Goal: Transaction & Acquisition: Purchase product/service

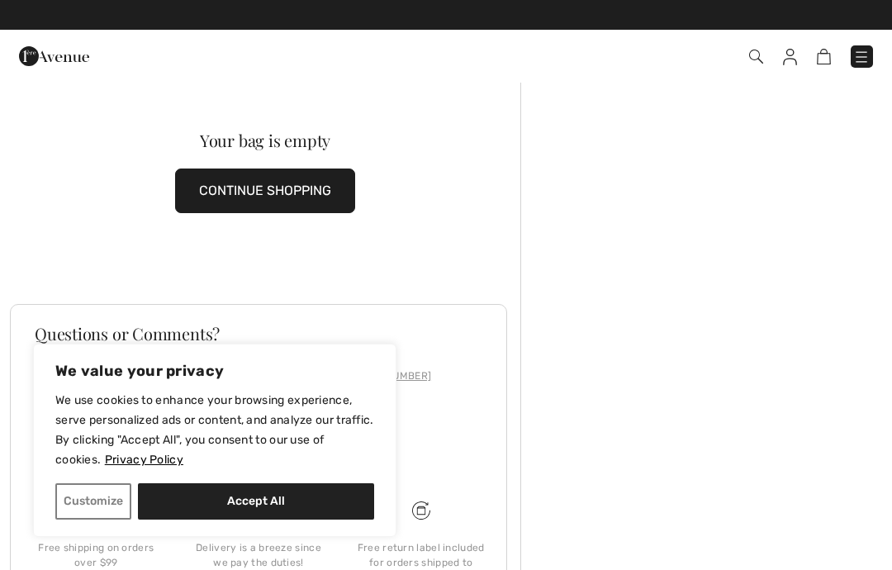
click at [857, 59] on img at bounding box center [861, 57] width 17 height 17
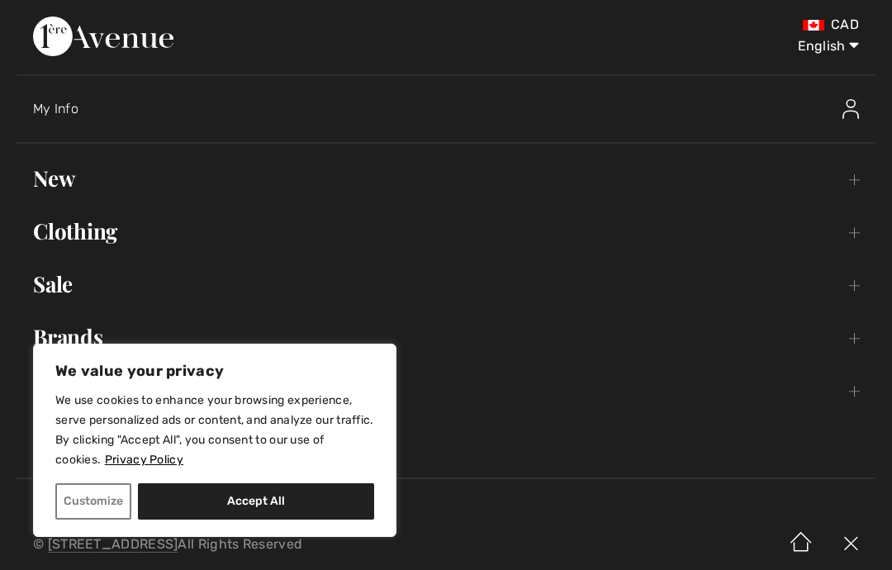
click at [220, 510] on button "Accept All" at bounding box center [256, 501] width 236 height 36
checkbox input "true"
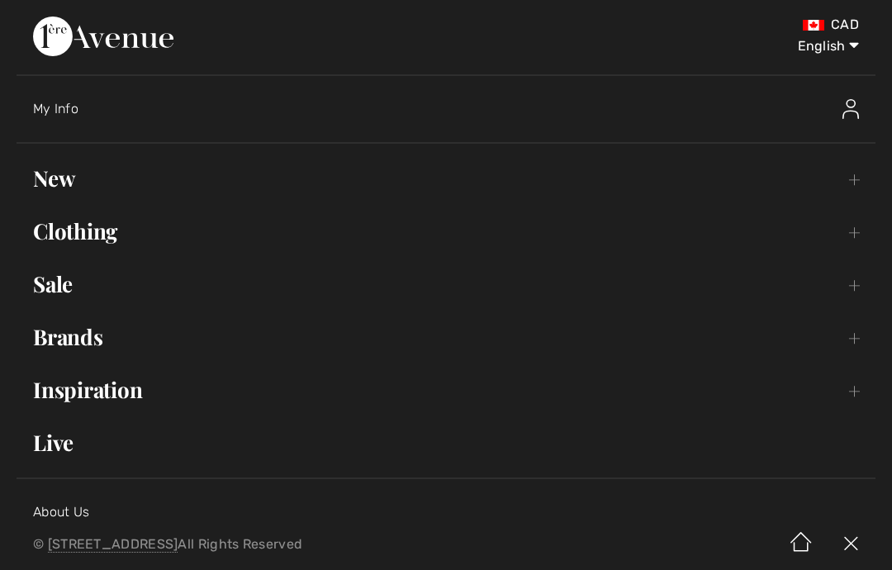
click at [86, 239] on link "Clothing Toggle submenu" at bounding box center [446, 231] width 859 height 36
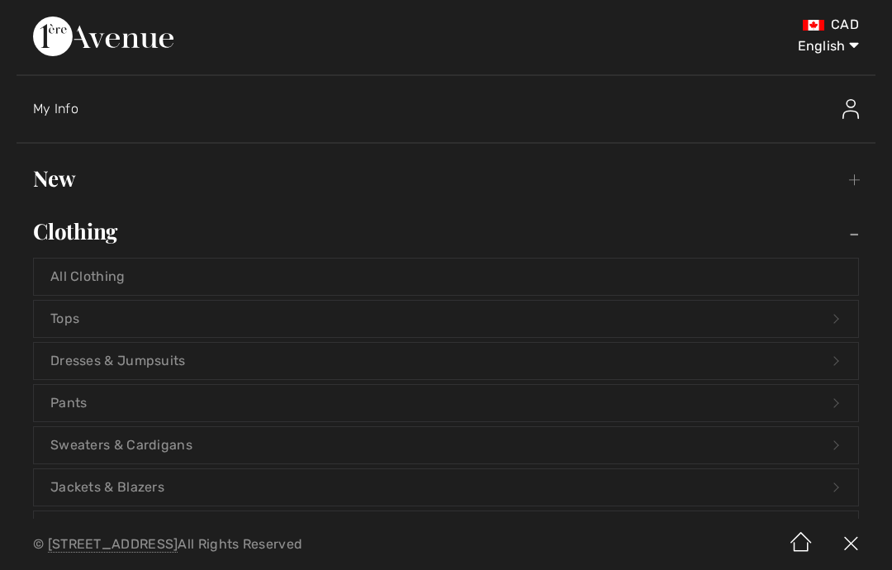
click at [63, 492] on link "Jackets & Blazers Open submenu" at bounding box center [446, 487] width 824 height 36
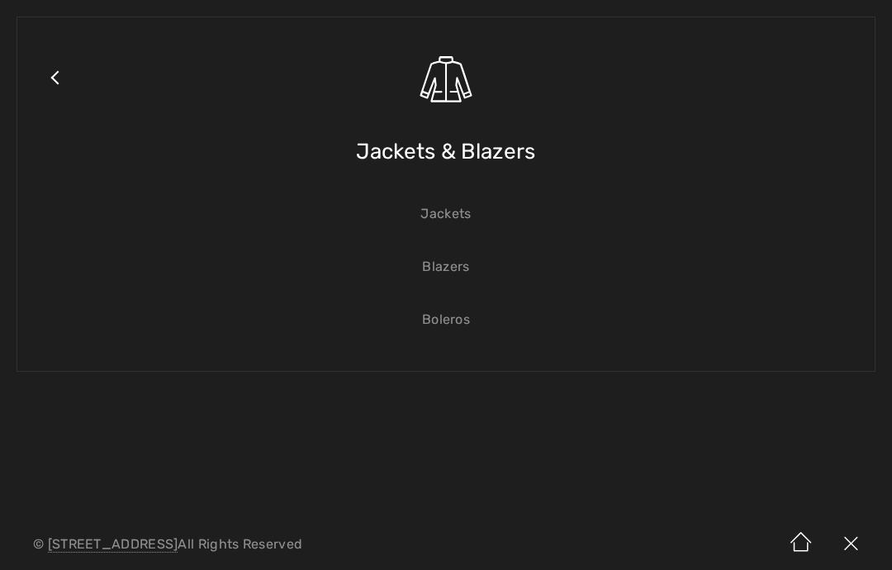
click at [434, 273] on link "Blazers" at bounding box center [446, 267] width 824 height 36
click at [431, 271] on link "Blazers" at bounding box center [446, 267] width 824 height 36
click at [445, 271] on link "Blazers" at bounding box center [446, 267] width 824 height 36
click at [434, 270] on link "Blazers" at bounding box center [446, 267] width 824 height 36
click at [438, 277] on link "Blazers" at bounding box center [446, 267] width 824 height 36
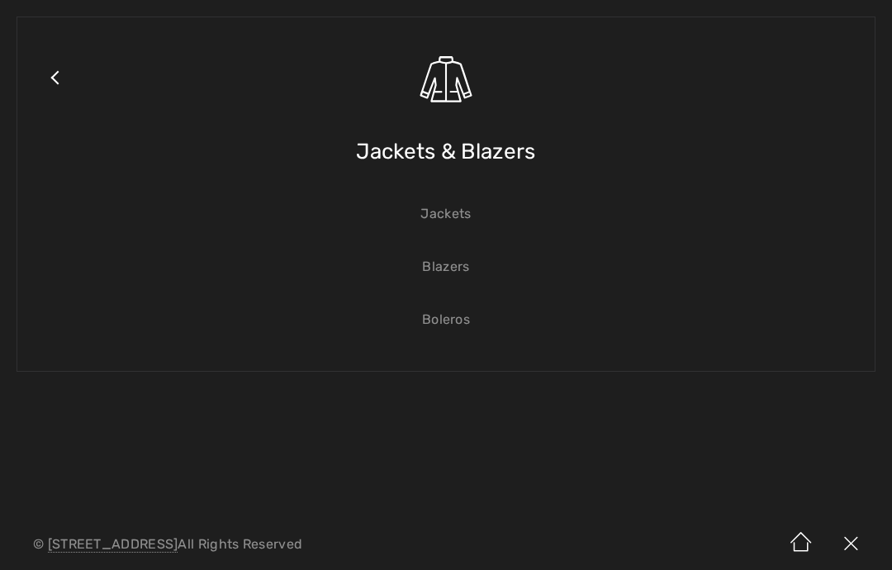
click at [435, 273] on link "Blazers" at bounding box center [446, 267] width 824 height 36
click at [437, 278] on link "Blazers" at bounding box center [446, 267] width 824 height 36
click at [438, 271] on link "Blazers" at bounding box center [446, 267] width 824 height 36
click at [447, 279] on link "Blazers" at bounding box center [446, 267] width 824 height 36
click at [377, 163] on span "Jackets & Blazers" at bounding box center [445, 151] width 179 height 59
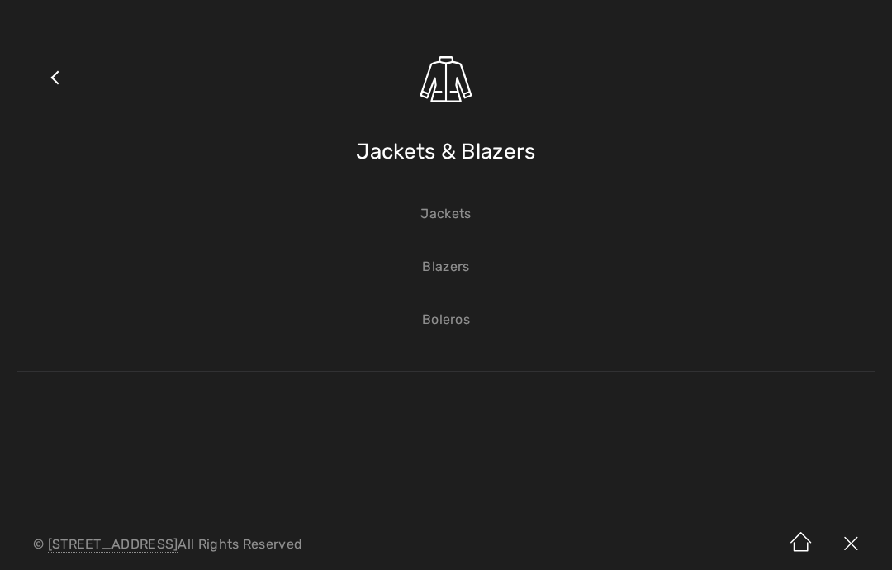
click at [48, 79] on link "Close submenu" at bounding box center [54, 98] width 41 height 129
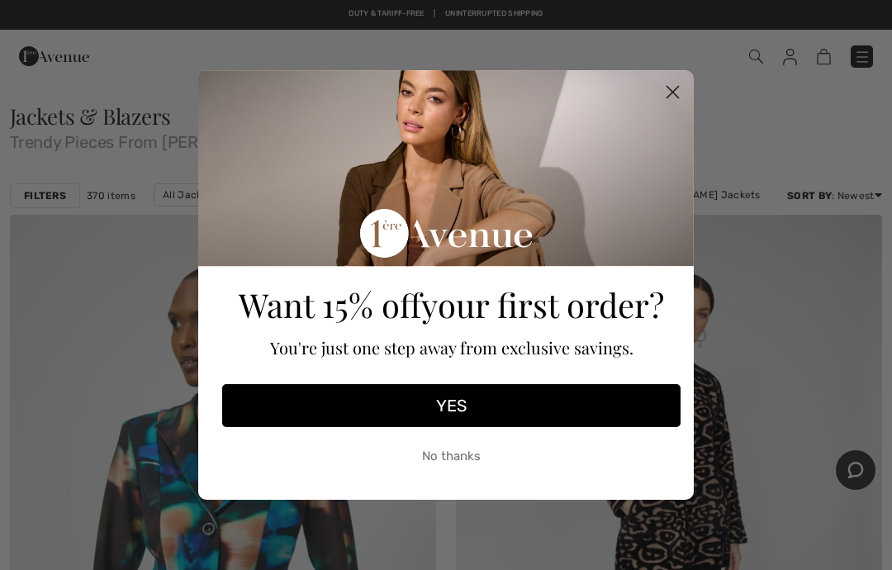
click at [672, 103] on circle "Close dialog" at bounding box center [672, 91] width 27 height 27
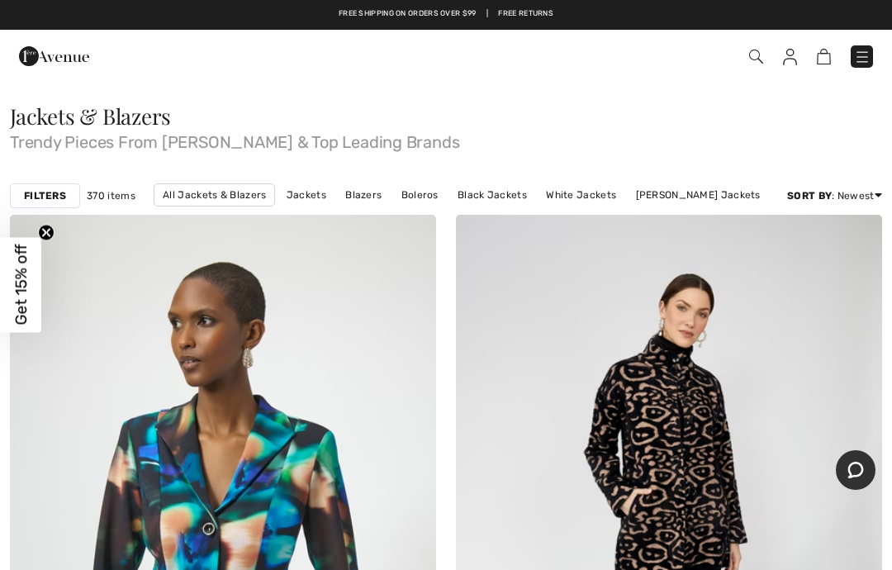
click at [364, 196] on link "Blazers" at bounding box center [363, 194] width 53 height 21
click at [358, 198] on link "Blazers" at bounding box center [363, 194] width 53 height 21
click at [358, 192] on link "Blazers" at bounding box center [363, 194] width 53 height 21
click at [362, 199] on link "Blazers" at bounding box center [363, 194] width 53 height 21
click at [37, 191] on strong "Filters" at bounding box center [45, 195] width 42 height 15
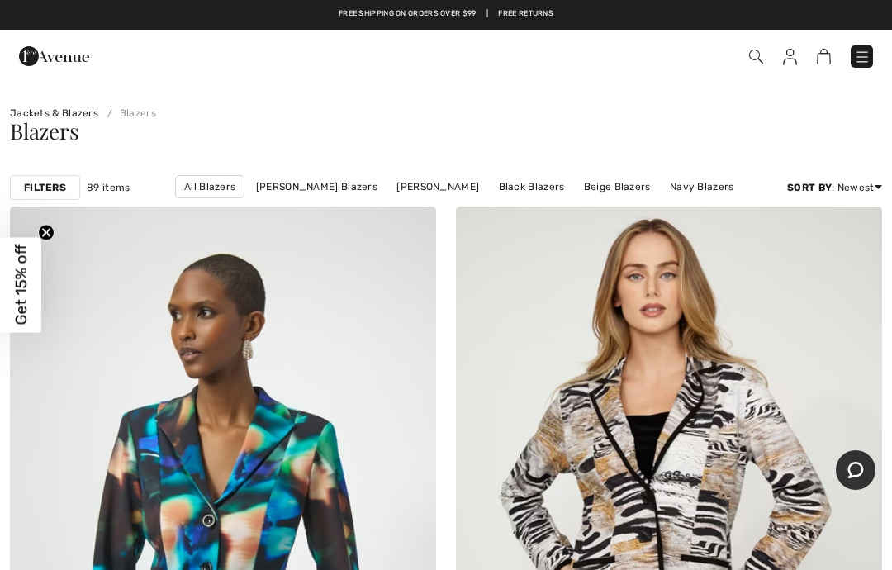
click at [286, 189] on link "Joseph Ribkoff Blazers" at bounding box center [317, 186] width 138 height 21
click at [248, 176] on link "Joseph Ribkoff Blazers" at bounding box center [317, 186] width 138 height 21
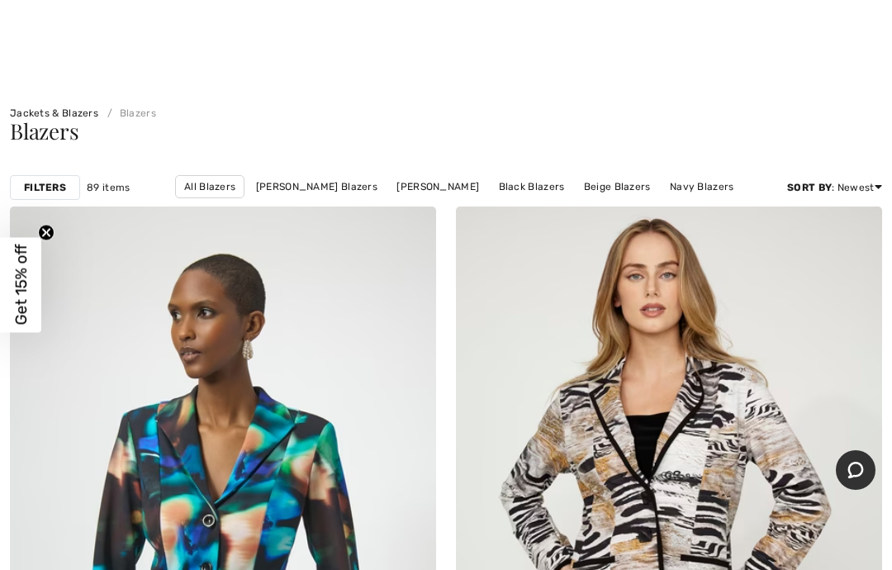
click at [248, 176] on link "Joseph Ribkoff Blazers" at bounding box center [317, 186] width 138 height 21
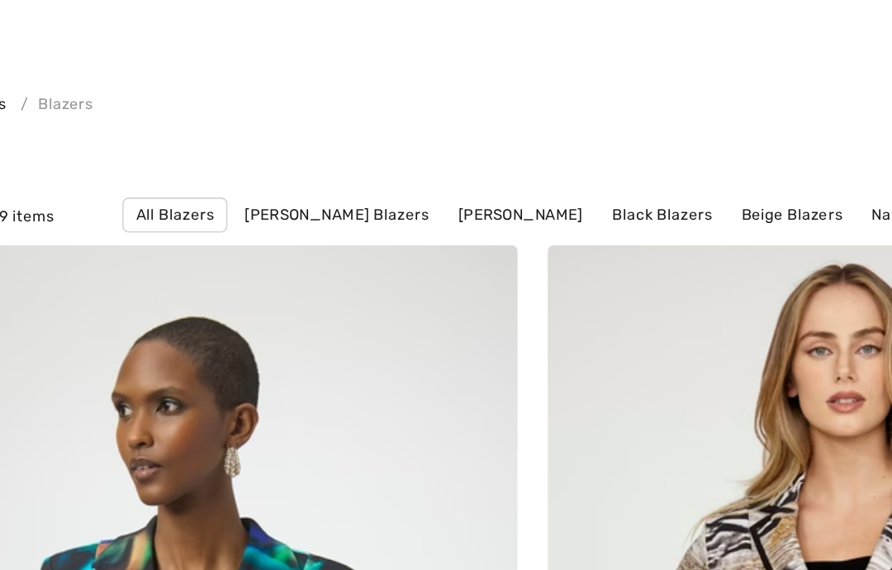
click at [248, 176] on link "Joseph Ribkoff Blazers" at bounding box center [317, 186] width 138 height 21
click at [249, 176] on link "Joseph Ribkoff Blazers" at bounding box center [317, 186] width 138 height 21
click at [248, 176] on link "Joseph Ribkoff Blazers" at bounding box center [317, 186] width 138 height 21
click at [43, 180] on strong "Filters" at bounding box center [45, 187] width 42 height 15
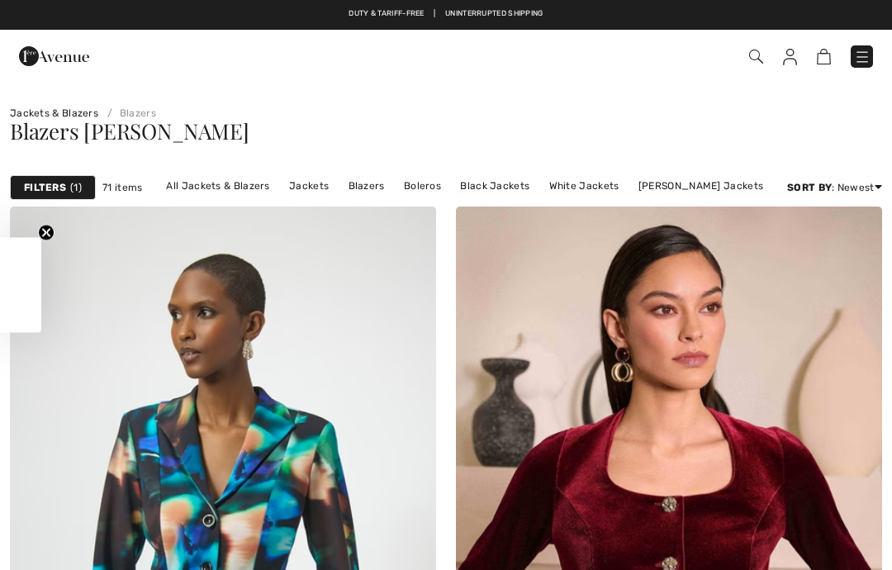
checkbox input "true"
click at [70, 188] on span "1" at bounding box center [76, 187] width 12 height 15
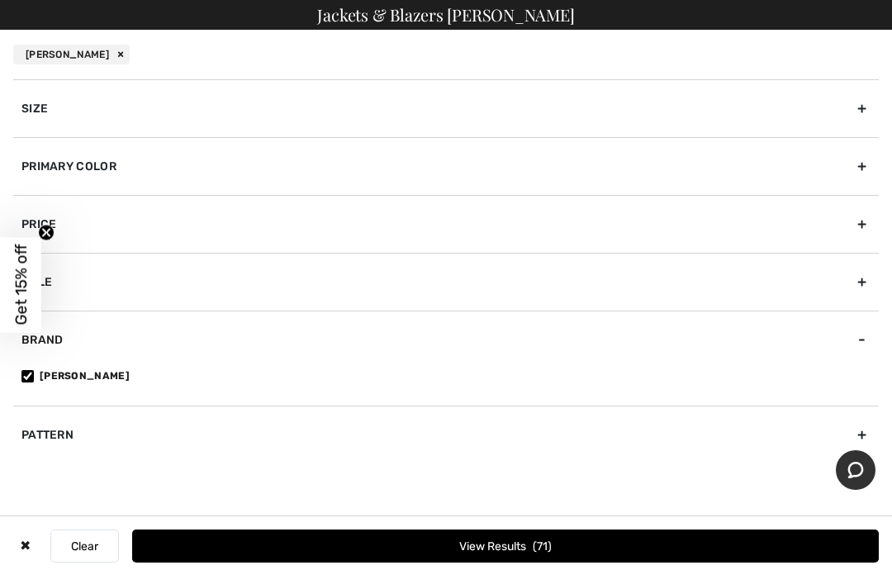
click at [32, 114] on div "Size" at bounding box center [445, 108] width 865 height 58
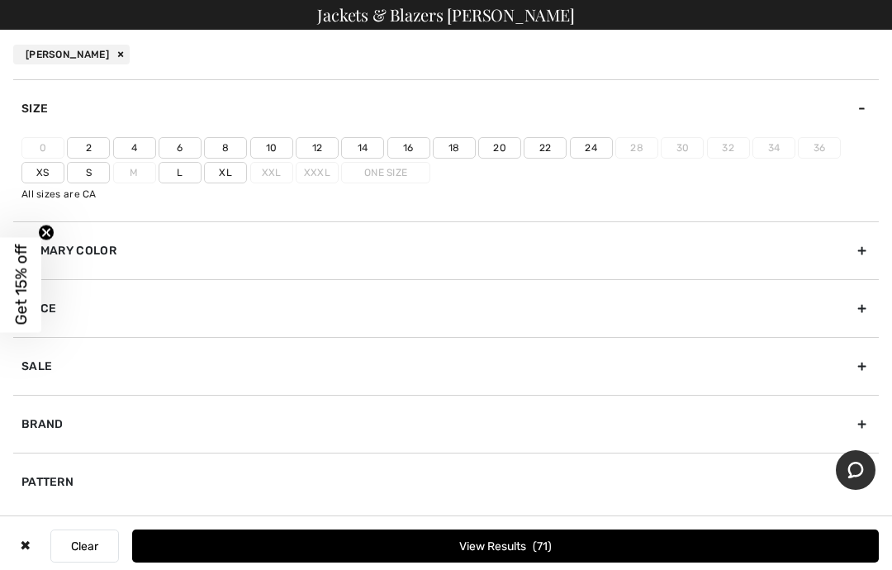
click at [271, 151] on label "10" at bounding box center [271, 147] width 43 height 21
click at [0, 0] on input"] "10" at bounding box center [0, 0] width 0 height 0
click at [83, 250] on div "Primary Color" at bounding box center [445, 250] width 865 height 58
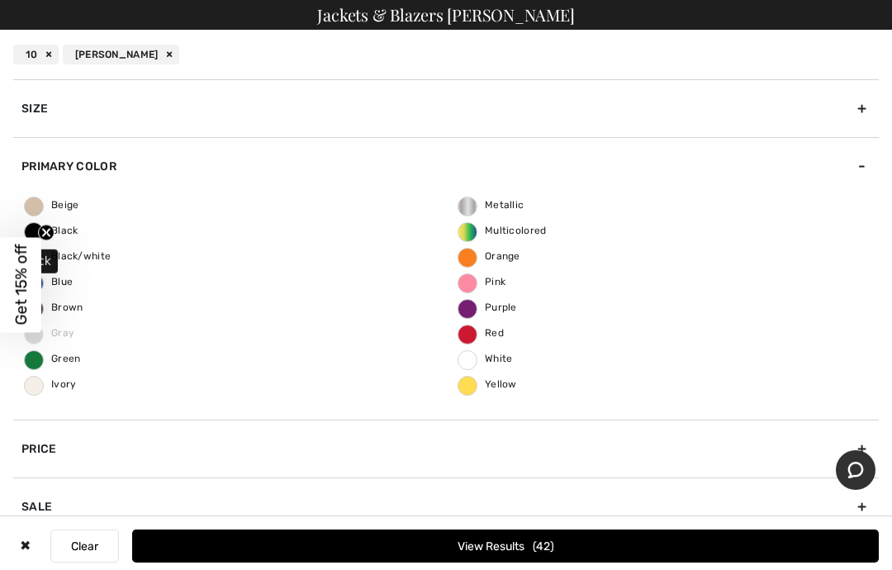
click at [37, 232] on span "Black" at bounding box center [52, 231] width 54 height 12
click at [0, 0] on input "Black" at bounding box center [0, 0] width 0 height 0
click at [367, 538] on button "View Results 16" at bounding box center [505, 545] width 747 height 33
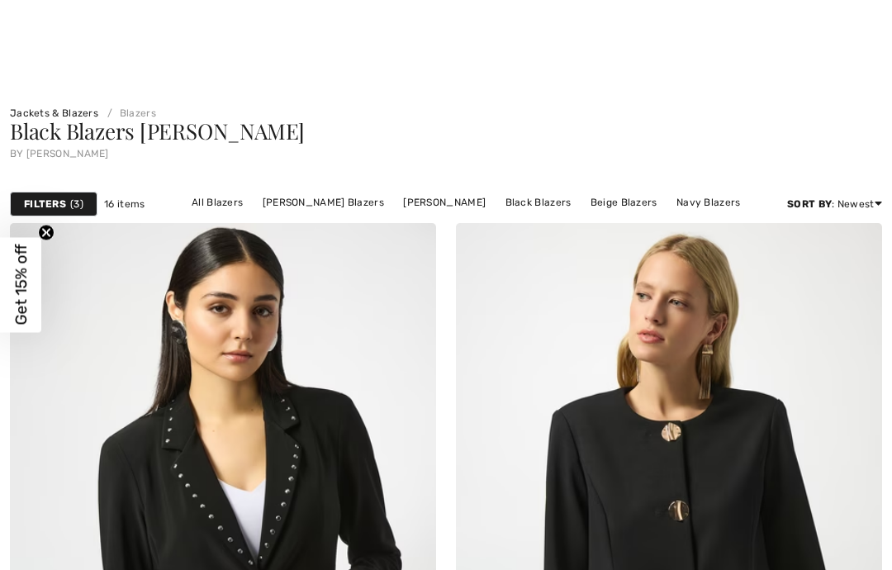
checkbox input "true"
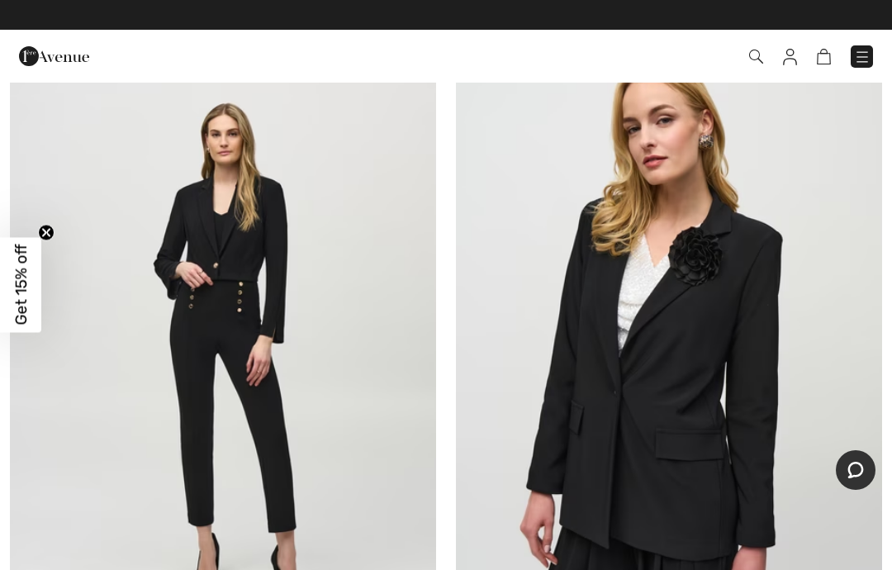
scroll to position [2382, 0]
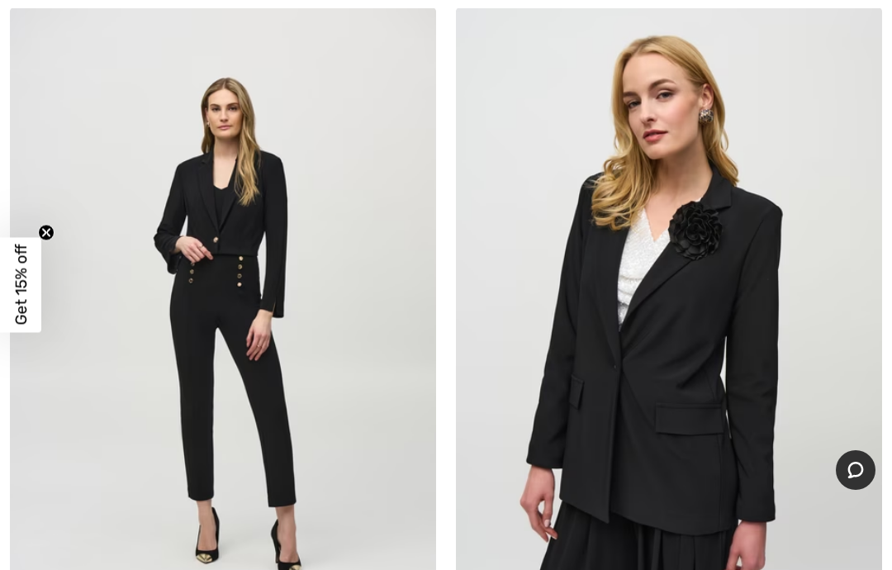
click at [629, 381] on img at bounding box center [669, 326] width 426 height 639
click at [633, 339] on img at bounding box center [669, 326] width 426 height 639
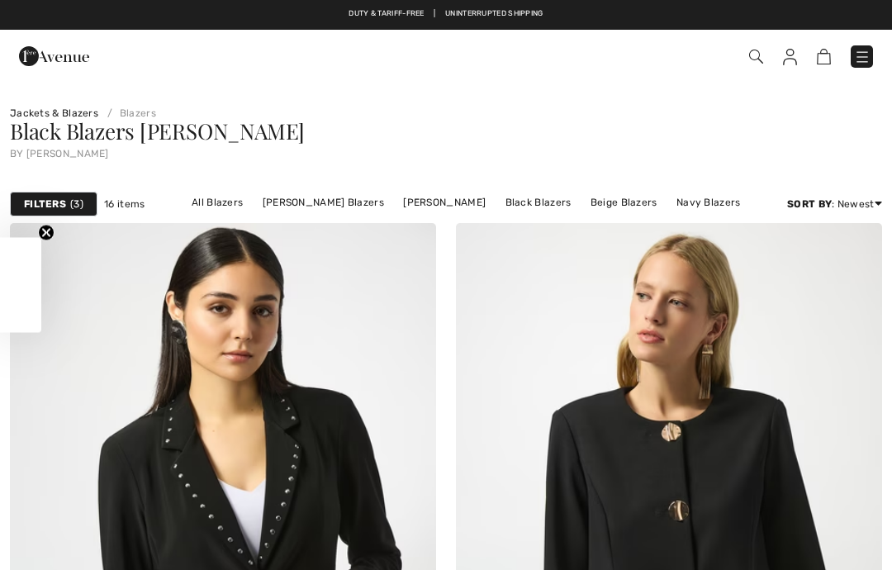
checkbox input "true"
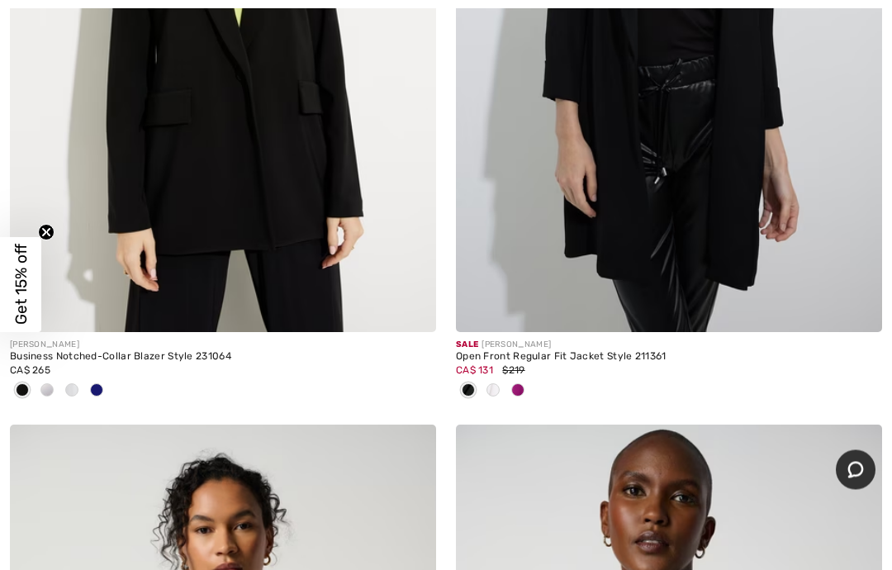
scroll to position [5034, 0]
click at [400, 302] on span at bounding box center [411, 306] width 33 height 33
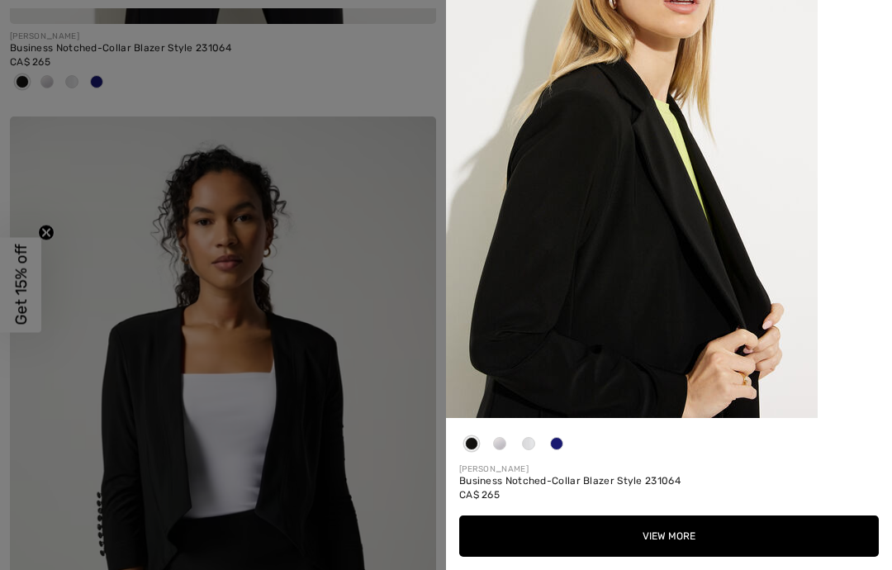
scroll to position [5348, 0]
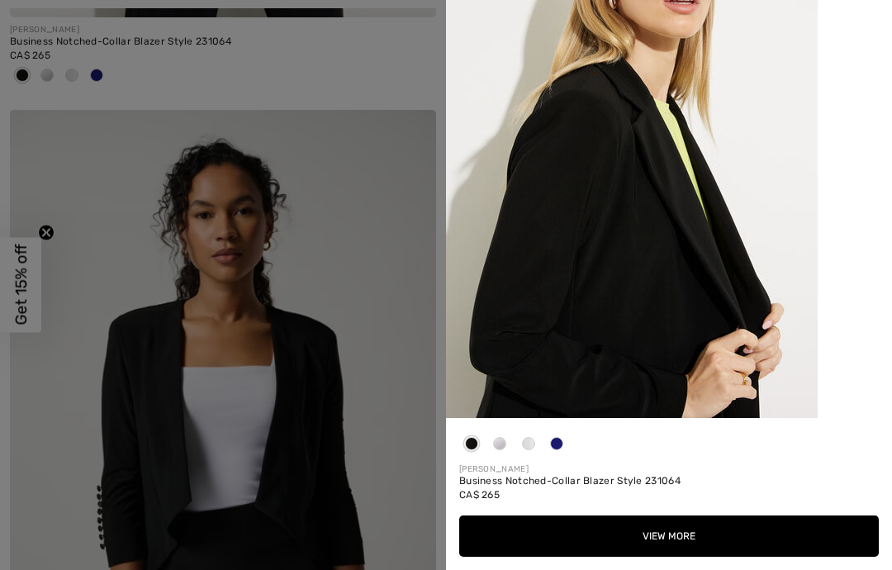
click at [647, 557] on button "View More" at bounding box center [669, 535] width 420 height 41
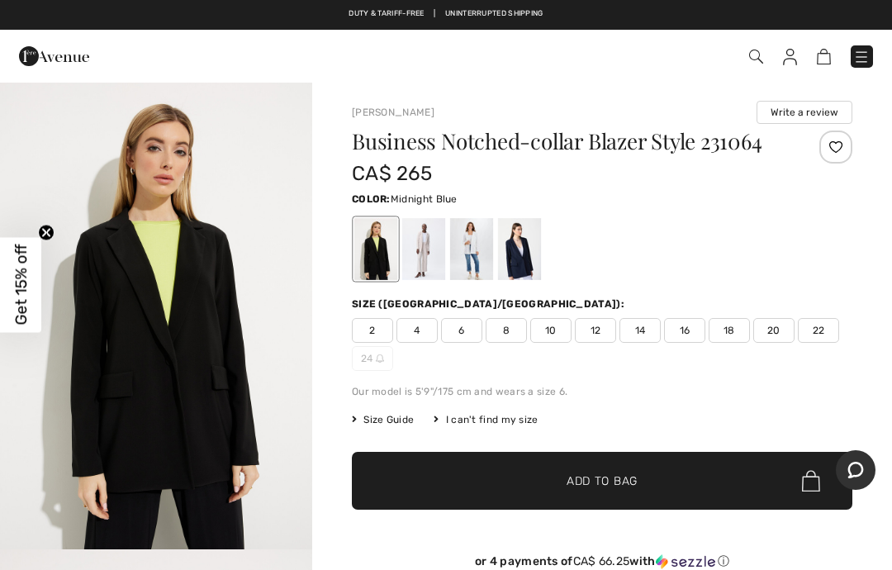
click at [505, 252] on div at bounding box center [519, 249] width 43 height 62
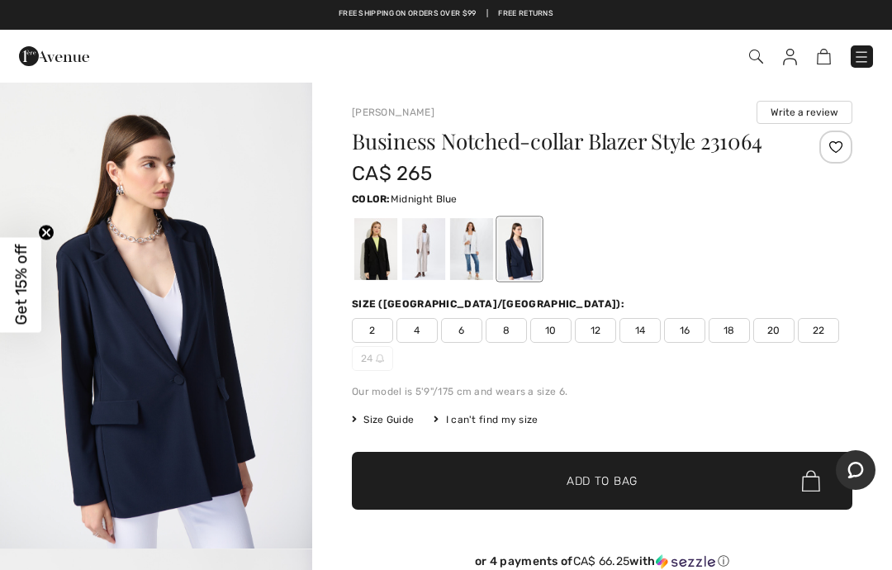
click at [369, 249] on div at bounding box center [375, 249] width 43 height 62
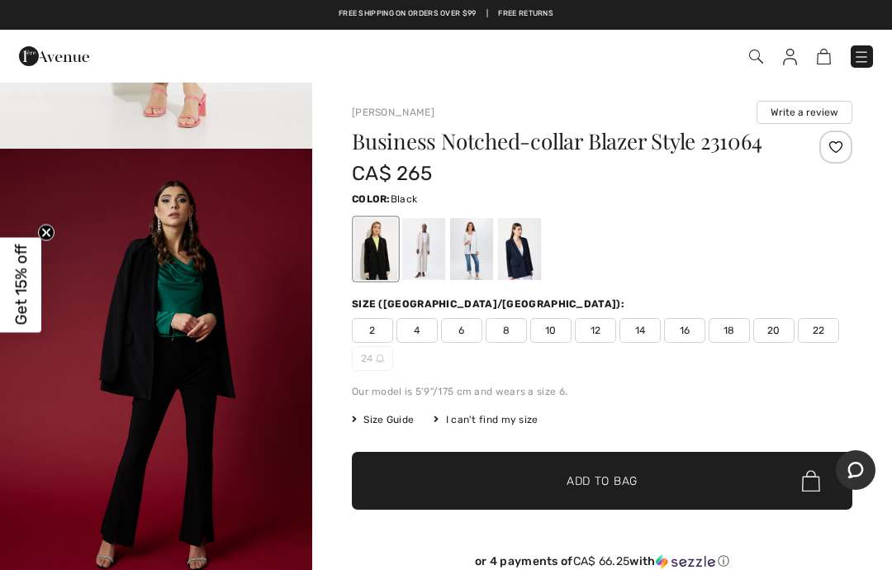
click at [548, 323] on span "10" at bounding box center [550, 330] width 41 height 25
click at [561, 480] on span "✔ Added to Bag" at bounding box center [577, 480] width 101 height 17
